Goal: Book appointment/travel/reservation

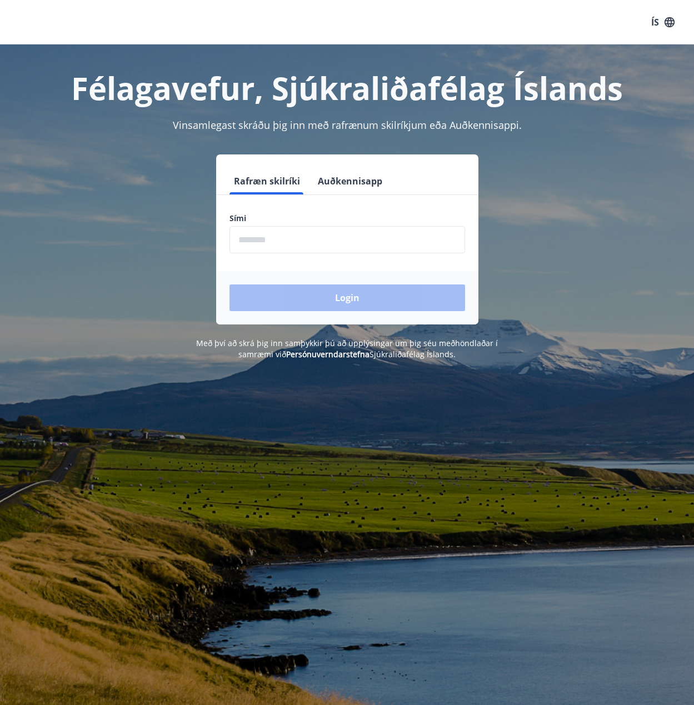
click at [325, 239] on input "phone" at bounding box center [346, 239] width 235 height 27
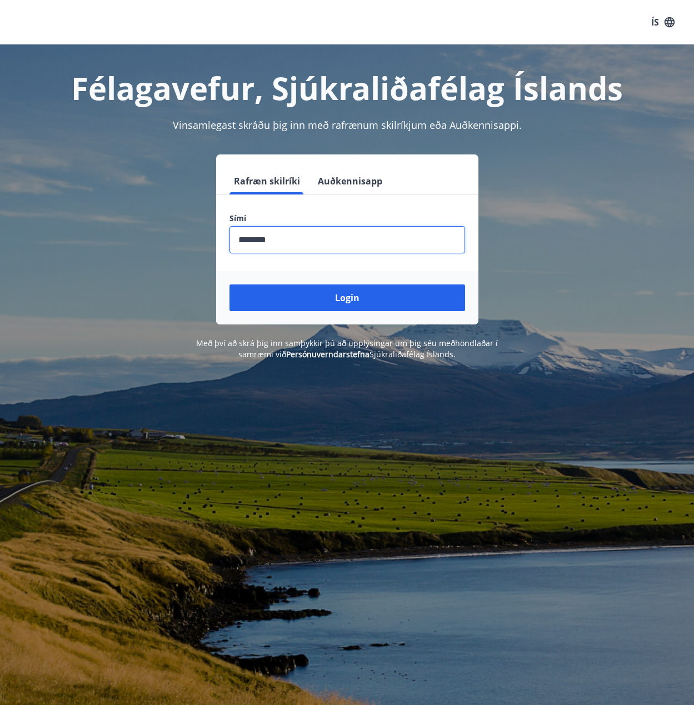
type input "********"
click at [229, 284] on button "Login" at bounding box center [346, 297] width 235 height 27
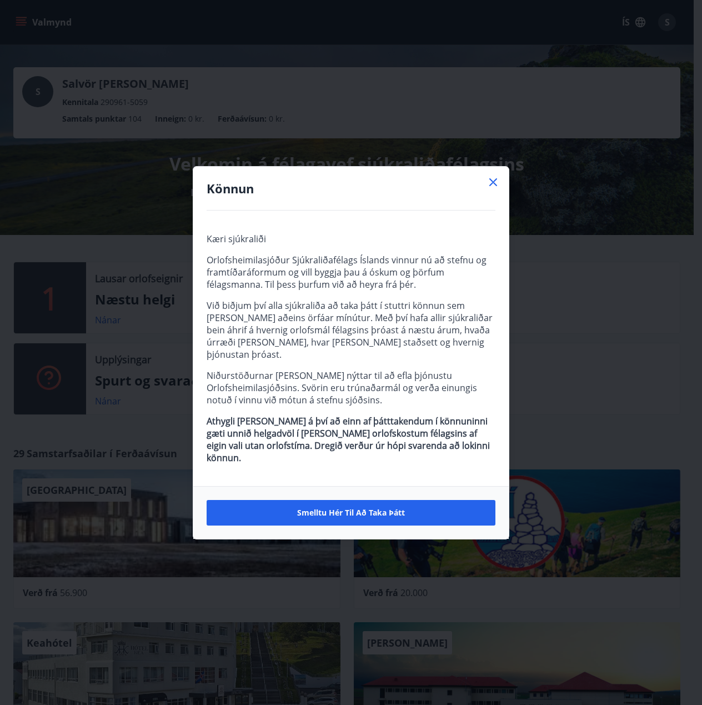
click at [487, 189] on icon at bounding box center [492, 181] width 13 height 13
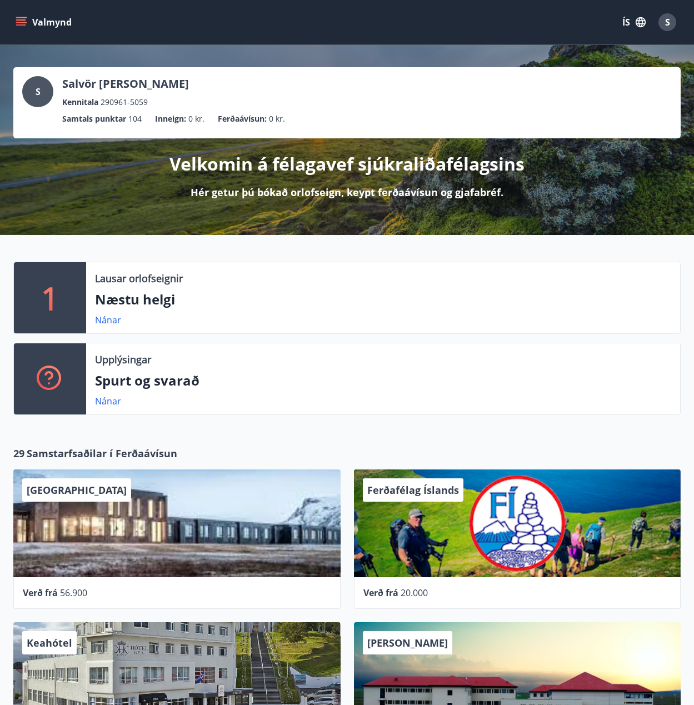
click at [22, 19] on icon "menu" at bounding box center [21, 22] width 11 height 11
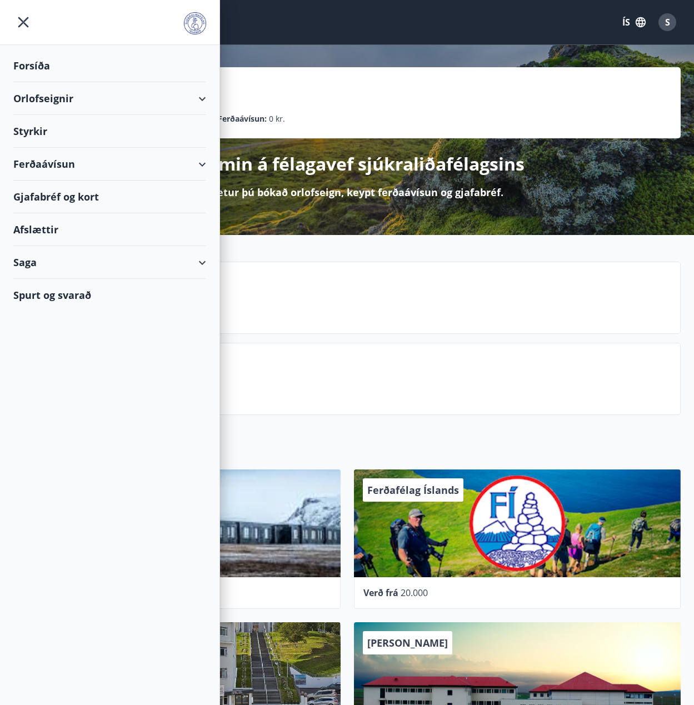
click at [187, 94] on div "Orlofseignir" at bounding box center [109, 98] width 193 height 33
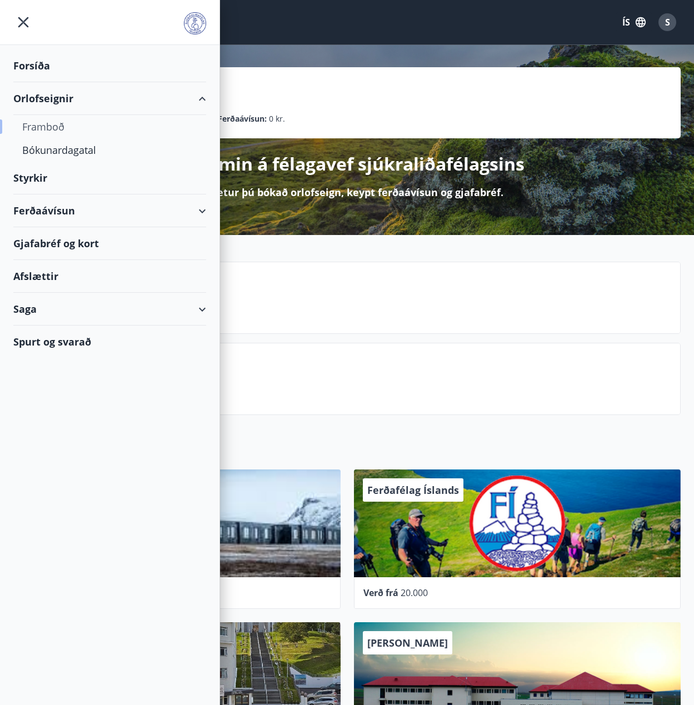
click at [121, 133] on div "Framboð" at bounding box center [109, 126] width 175 height 23
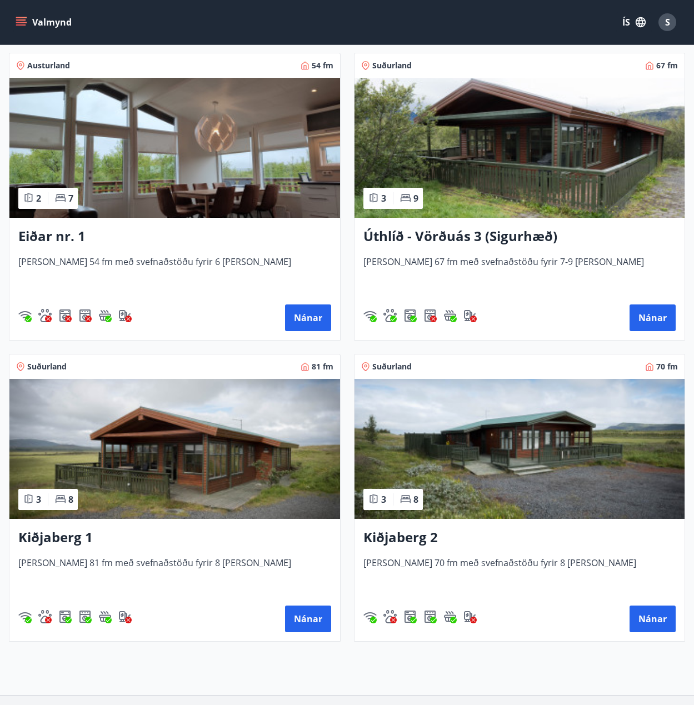
scroll to position [2082, 0]
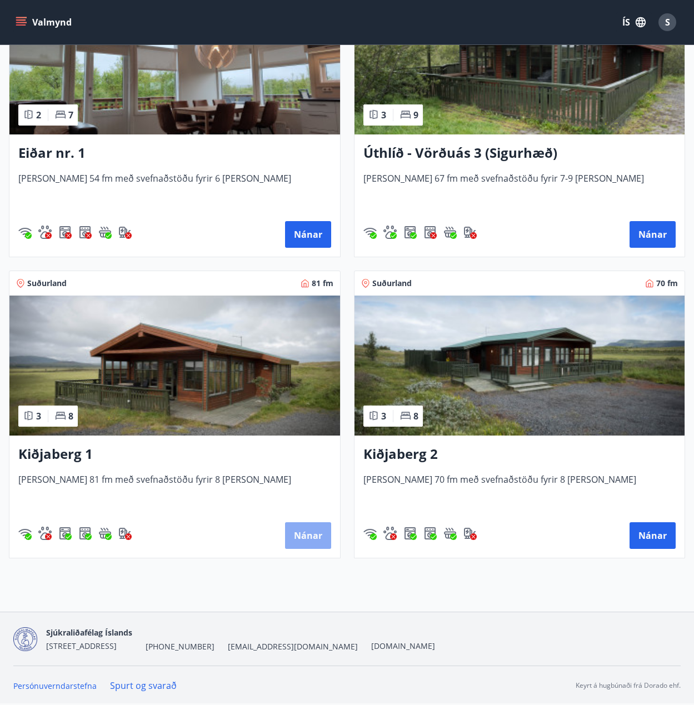
click at [308, 545] on button "Nánar" at bounding box center [308, 535] width 46 height 27
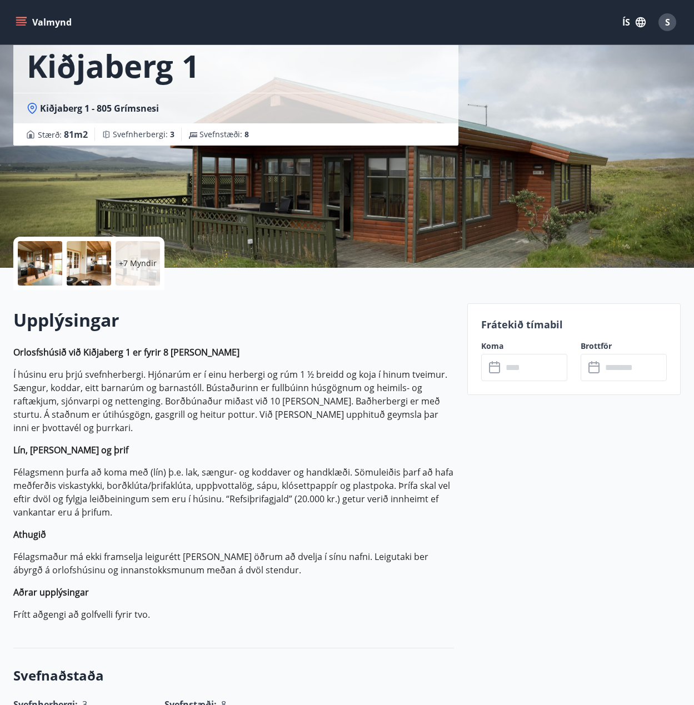
scroll to position [56, 0]
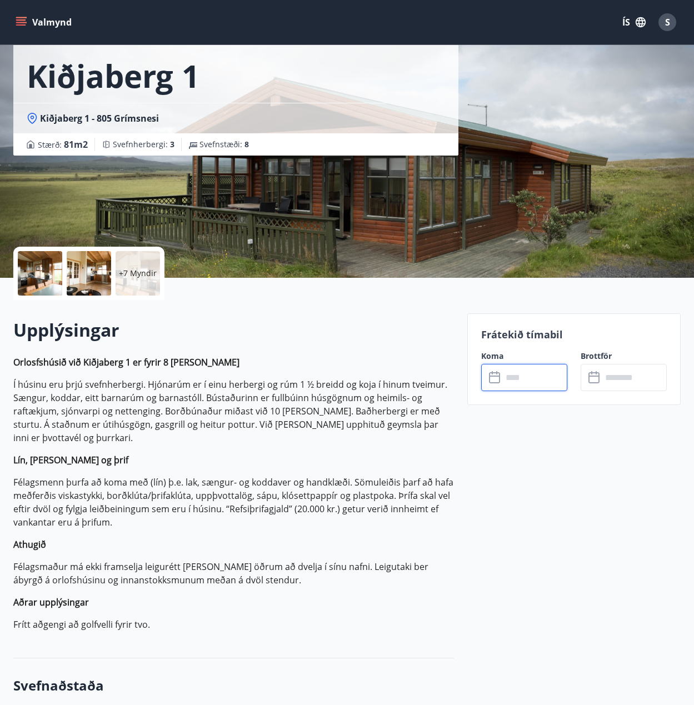
click at [503, 378] on input "text" at bounding box center [534, 377] width 65 height 27
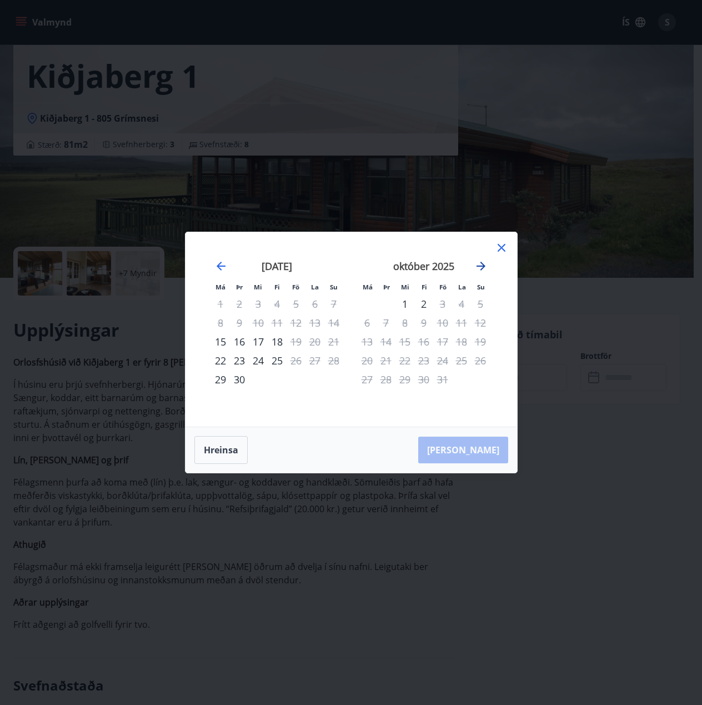
click at [482, 268] on icon "Move forward to switch to the next month." at bounding box center [480, 266] width 9 height 9
click at [500, 251] on icon at bounding box center [501, 247] width 13 height 13
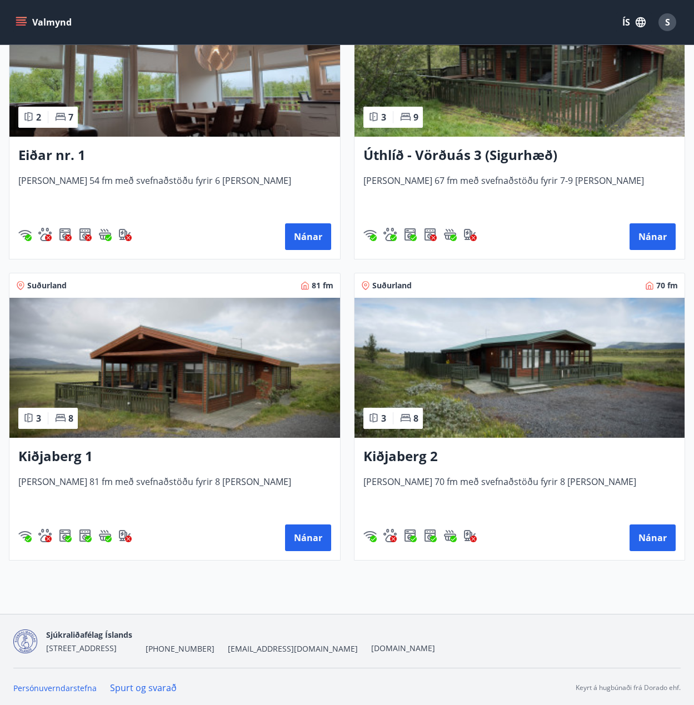
scroll to position [2082, 0]
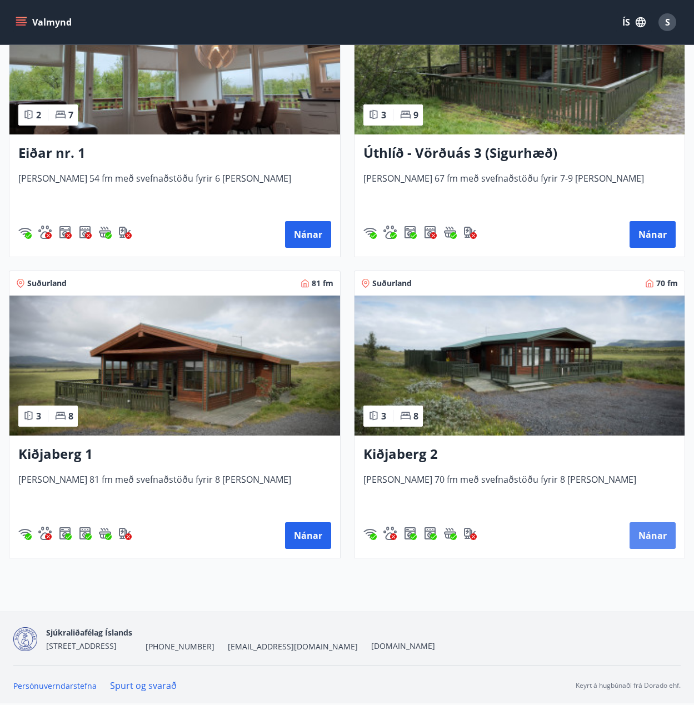
click at [644, 527] on button "Nánar" at bounding box center [652, 535] width 46 height 27
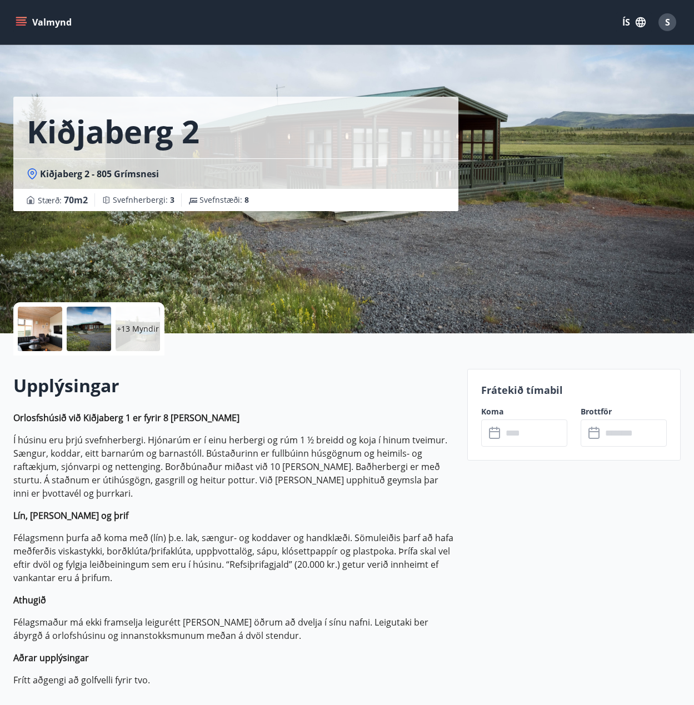
click at [511, 435] on input "text" at bounding box center [534, 432] width 65 height 27
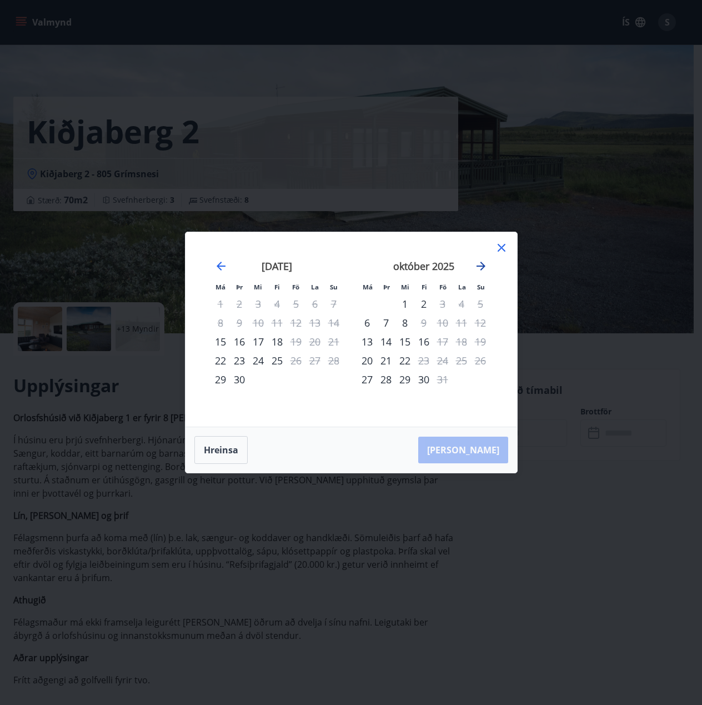
click at [479, 266] on icon "Move forward to switch to the next month." at bounding box center [480, 266] width 9 height 9
click at [500, 243] on icon at bounding box center [501, 247] width 13 height 13
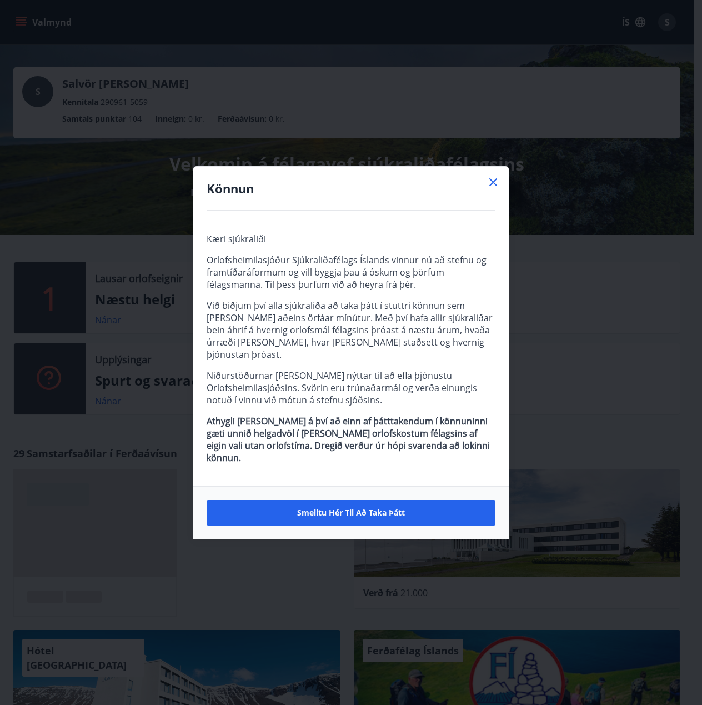
click at [500, 199] on div "Könnun" at bounding box center [350, 189] width 315 height 44
click at [496, 186] on icon at bounding box center [493, 182] width 8 height 8
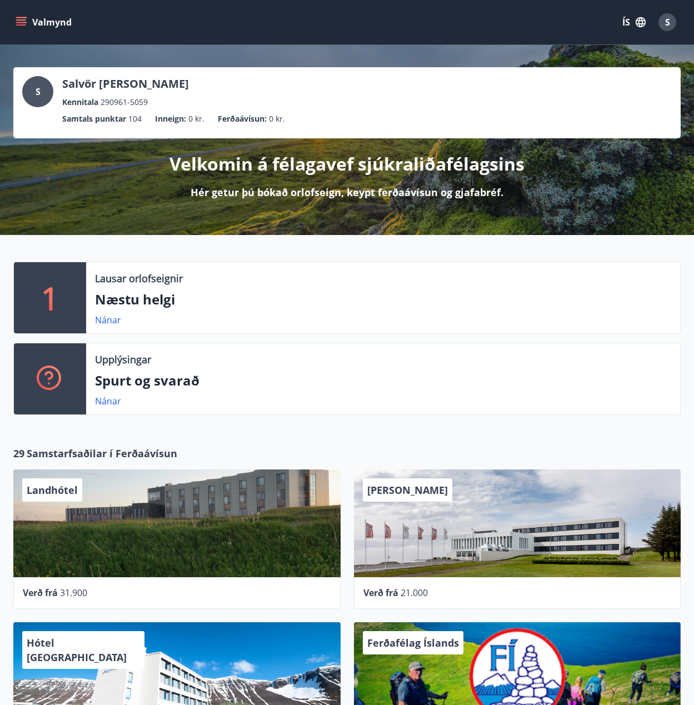
click at [669, 27] on span "S" at bounding box center [667, 22] width 5 height 12
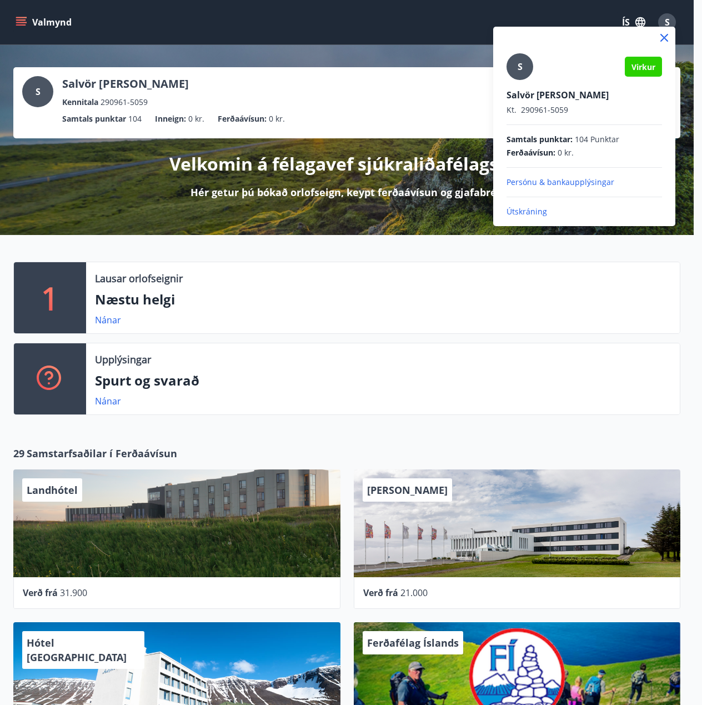
click at [546, 213] on p "Útskráning" at bounding box center [583, 211] width 155 height 11
